Goal: Navigation & Orientation: Find specific page/section

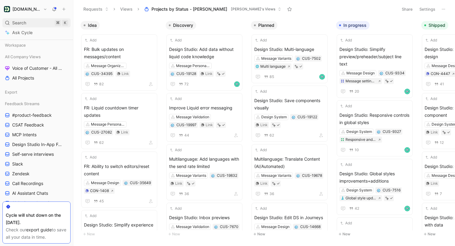
scroll to position [0, 80]
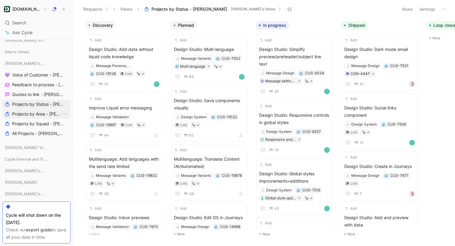
click at [40, 115] on span "Projects by Area - [PERSON_NAME]" at bounding box center [37, 114] width 50 height 6
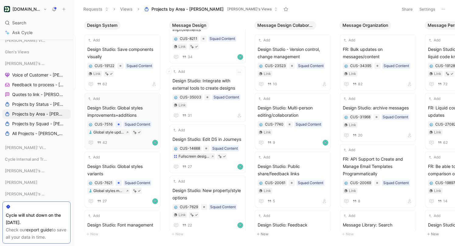
scroll to position [261, 0]
click at [42, 131] on span "All Projects - [PERSON_NAME]" at bounding box center [37, 133] width 50 height 6
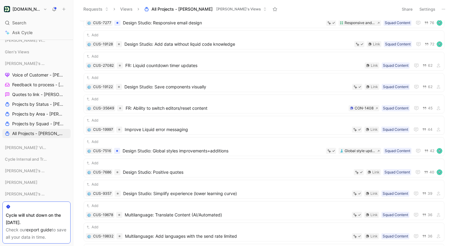
scroll to position [87, 0]
click at [210, 167] on div "Add CUS-7686 Design Studio: Positive quotes Squad Content Link 40" at bounding box center [264, 167] width 357 height 16
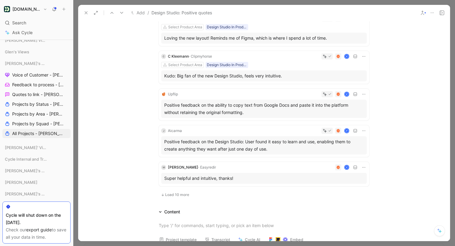
scroll to position [271, 0]
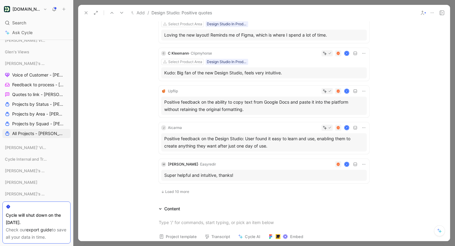
click at [179, 193] on span "Load 10 more" at bounding box center [177, 191] width 24 height 5
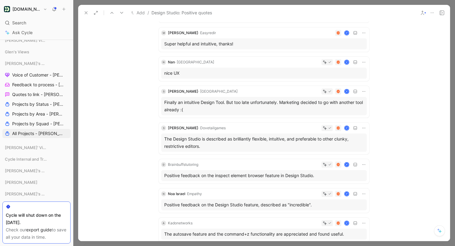
scroll to position [411, 0]
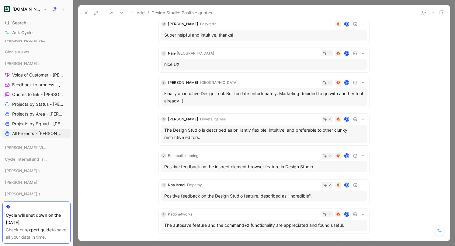
click at [265, 135] on div "The Design Studio is described as brilliantly flexible, intuitive, and preferab…" at bounding box center [264, 133] width 200 height 15
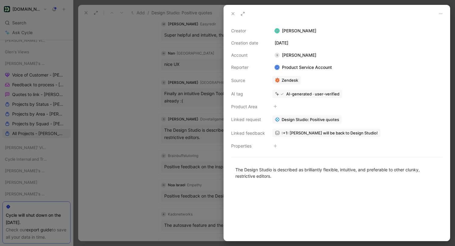
click at [304, 134] on span ":+1: [PERSON_NAME] will be back to Design Studio!" at bounding box center [330, 132] width 96 height 5
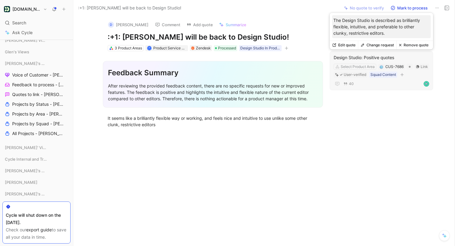
click at [382, 58] on div "Design Studio: Positive quotes" at bounding box center [382, 57] width 96 height 7
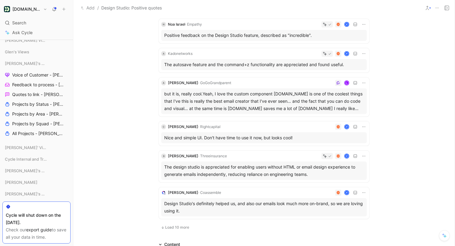
scroll to position [561, 0]
